Goal: Check status: Check status

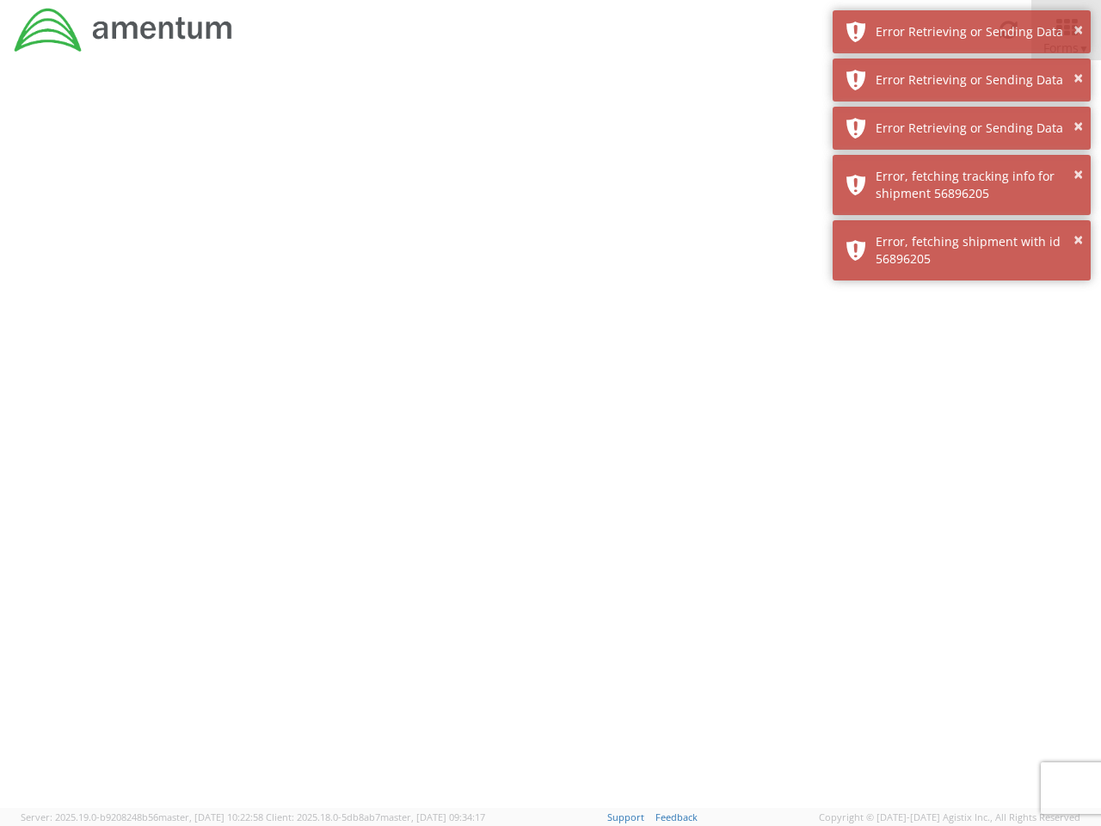
click at [550, 443] on div at bounding box center [550, 433] width 1101 height 747
click at [961, 32] on div "Error Retrieving or Sending Data" at bounding box center [976, 31] width 202 height 17
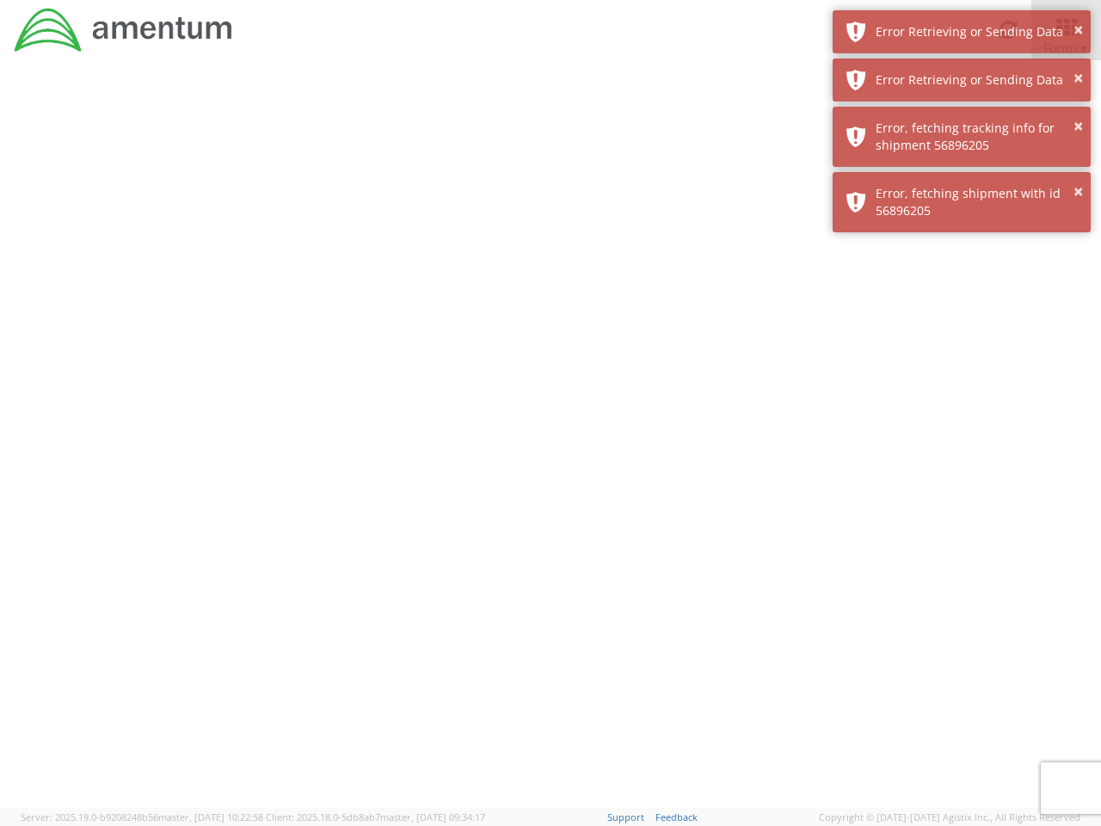
click at [961, 80] on div "Error Retrieving or Sending Data" at bounding box center [976, 79] width 202 height 17
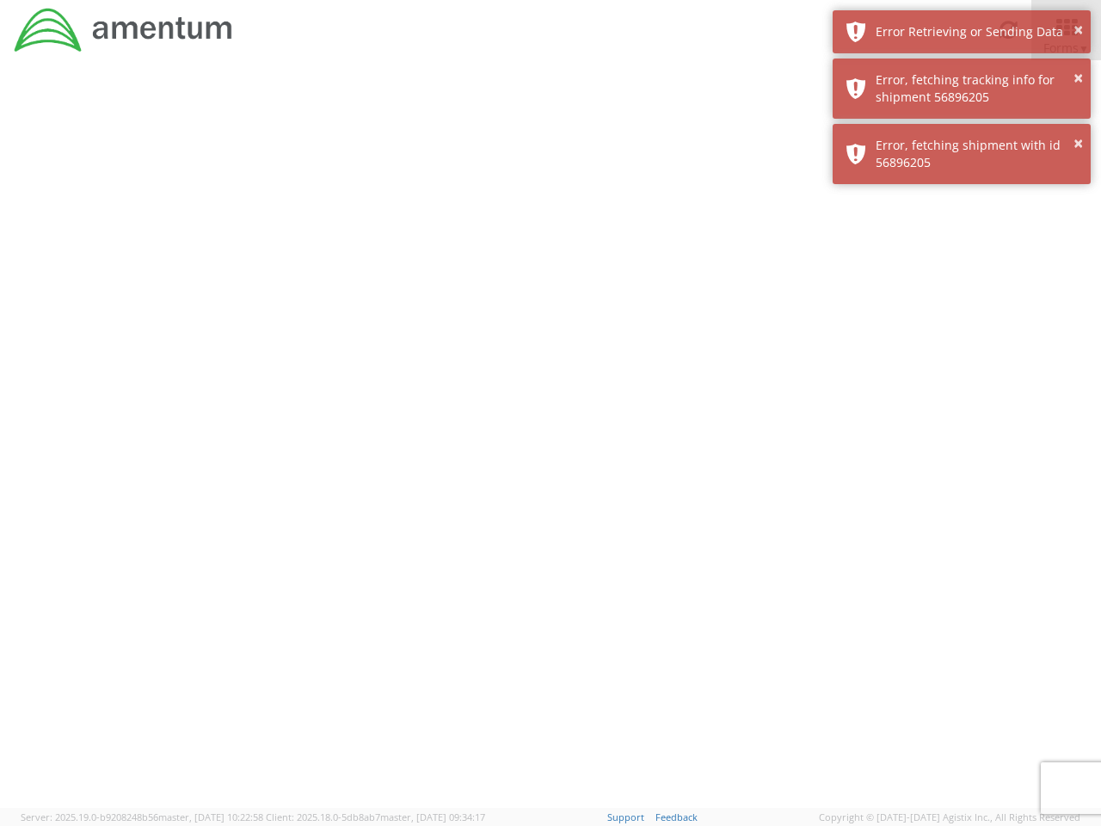
click at [961, 128] on div "× Error, fetching shipment with id 56896205" at bounding box center [961, 154] width 258 height 60
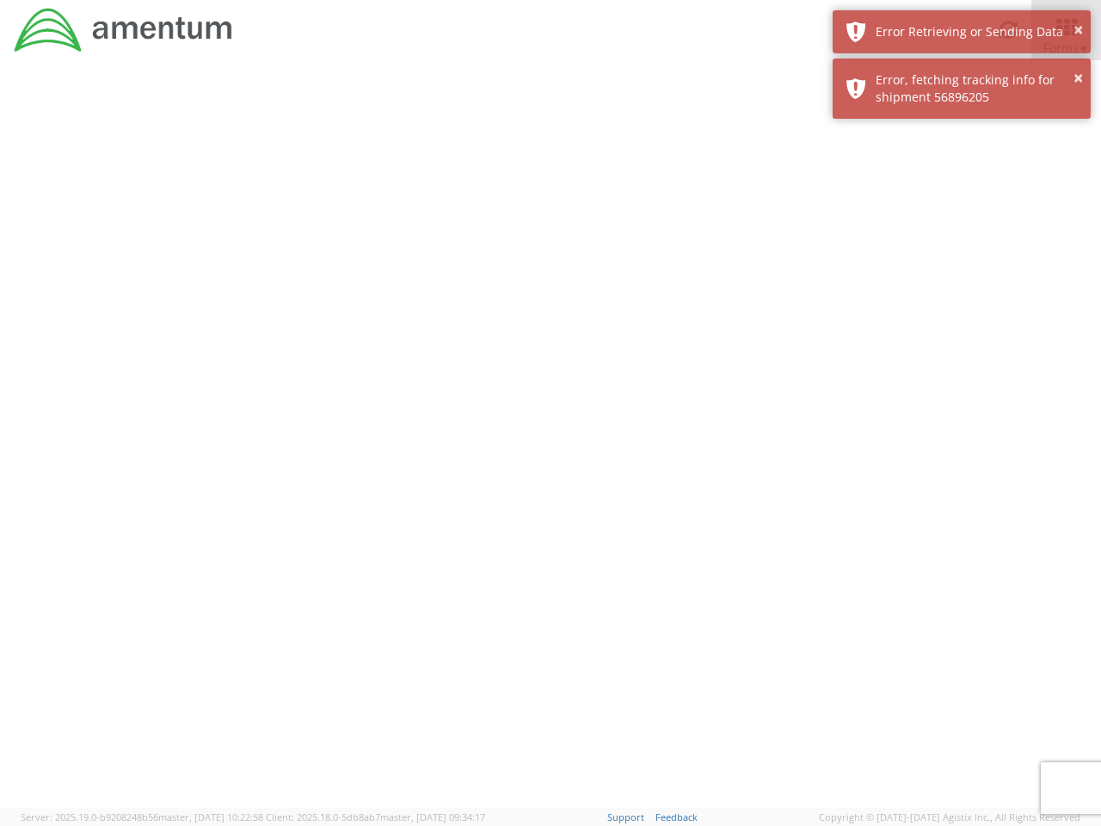
click at [961, 185] on div at bounding box center [550, 433] width 1101 height 747
click at [961, 250] on div at bounding box center [550, 433] width 1101 height 747
